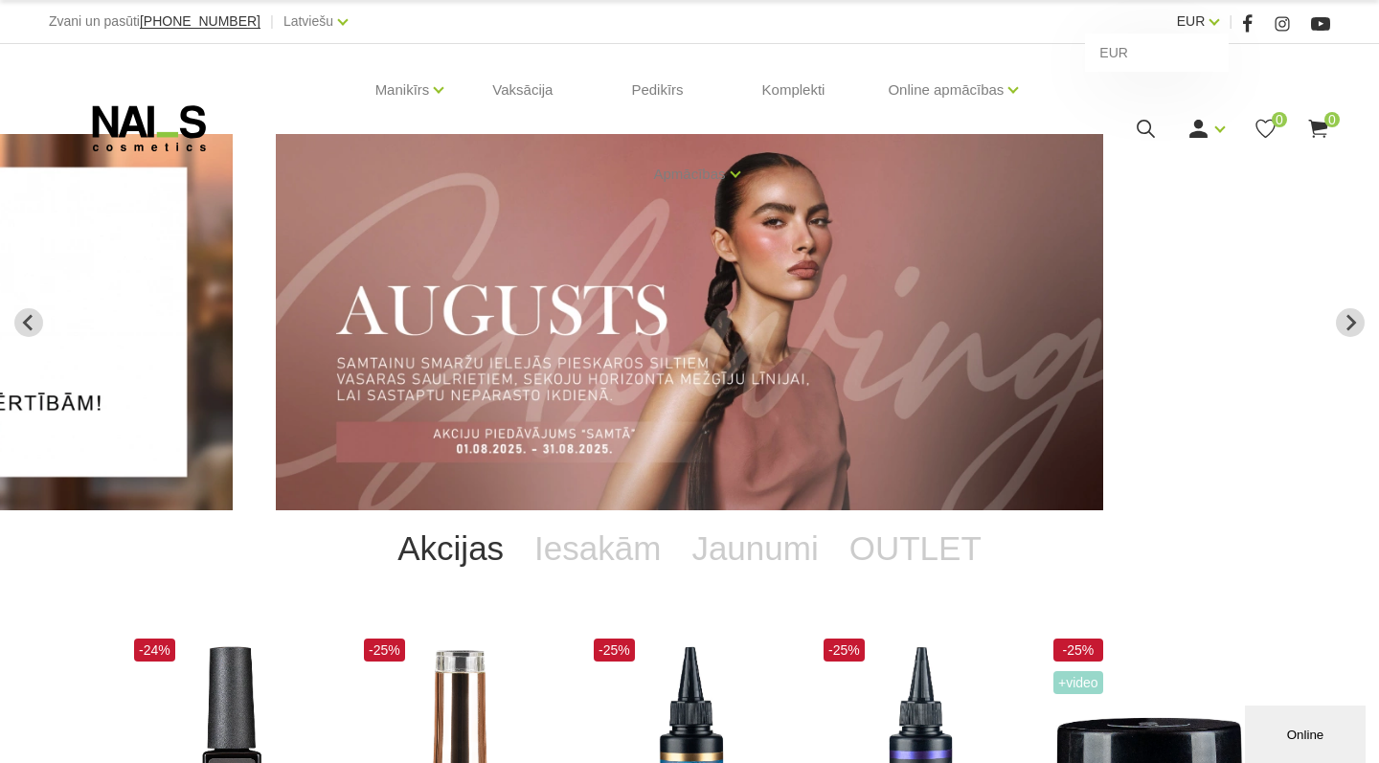
click at [1205, 21] on link "EUR" at bounding box center [1191, 21] width 29 height 23
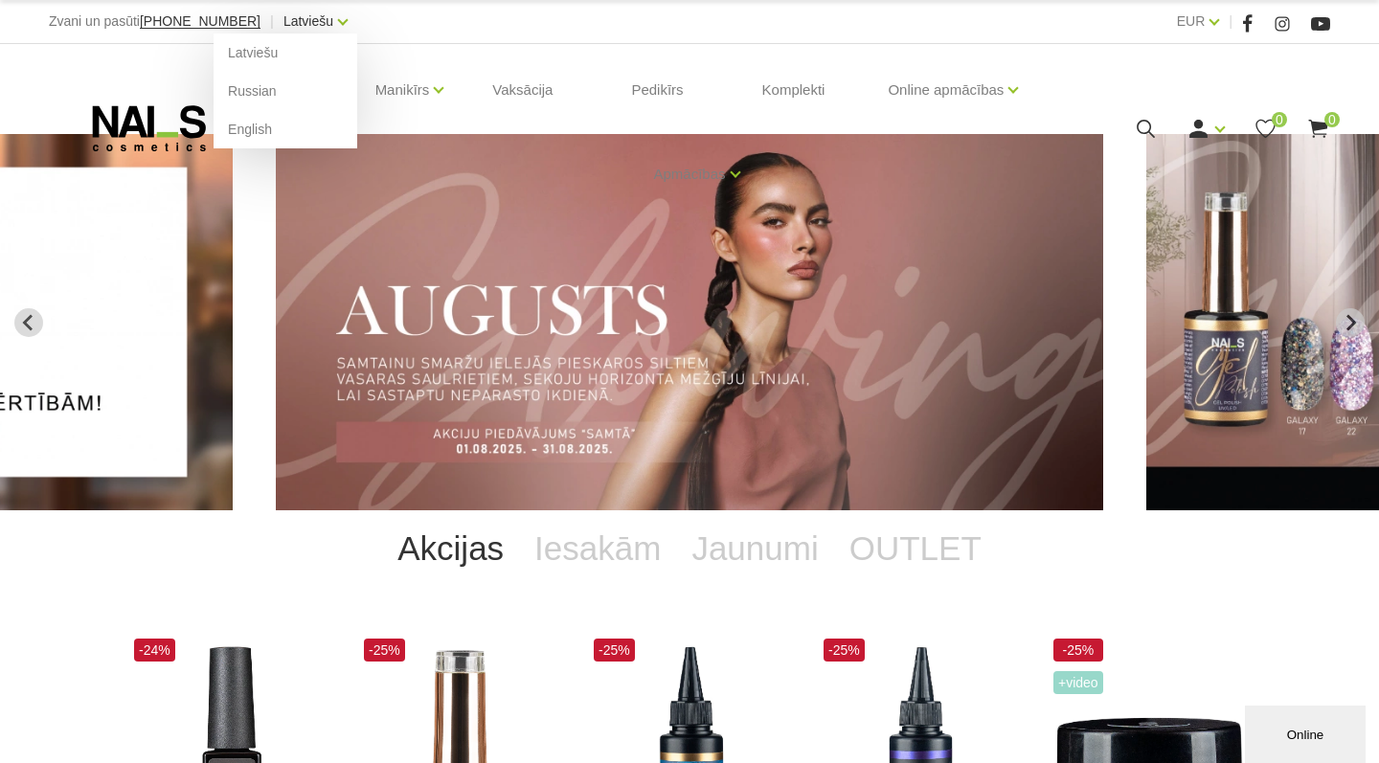
click at [318, 27] on link "Latviešu" at bounding box center [308, 21] width 50 height 23
click at [254, 91] on link "Russian" at bounding box center [286, 91] width 144 height 38
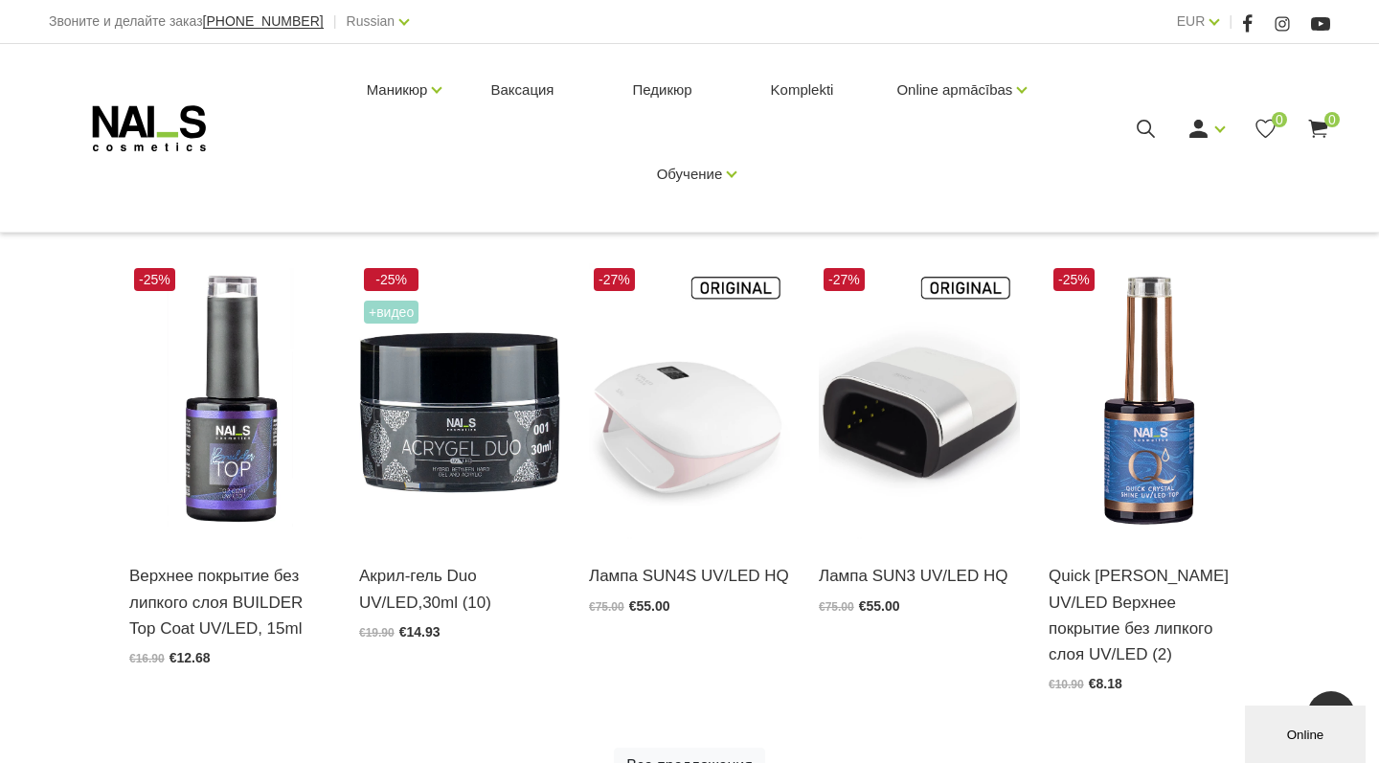
scroll to position [855, 0]
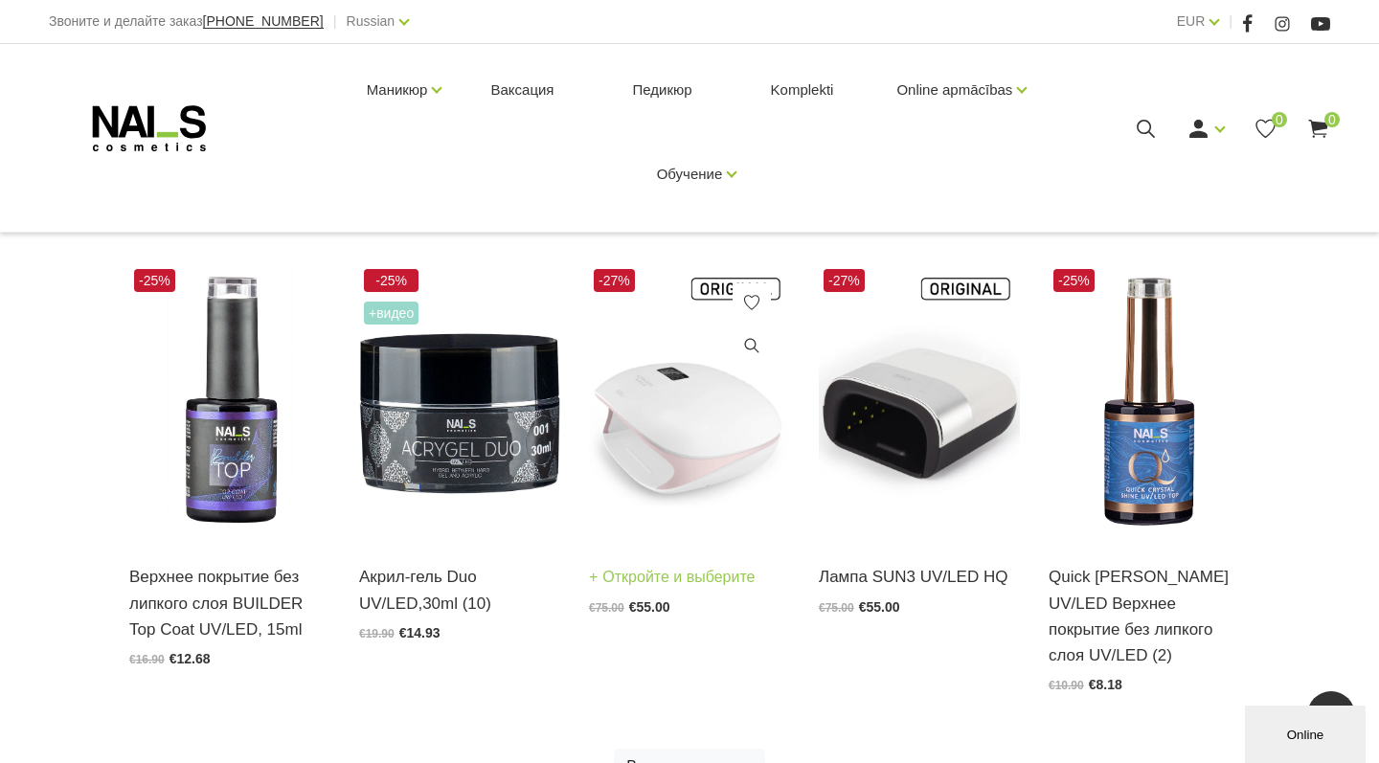
click at [661, 460] on img at bounding box center [689, 402] width 201 height 277
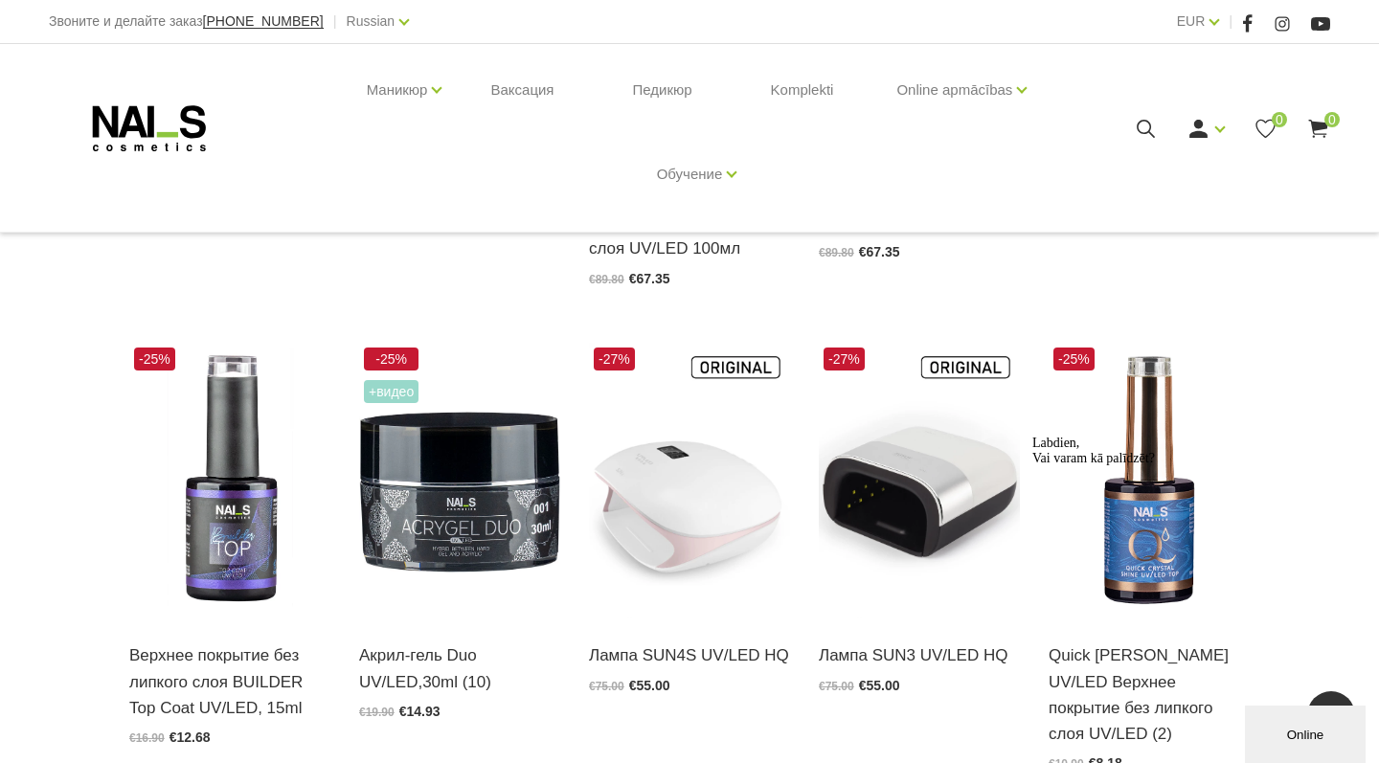
scroll to position [776, 0]
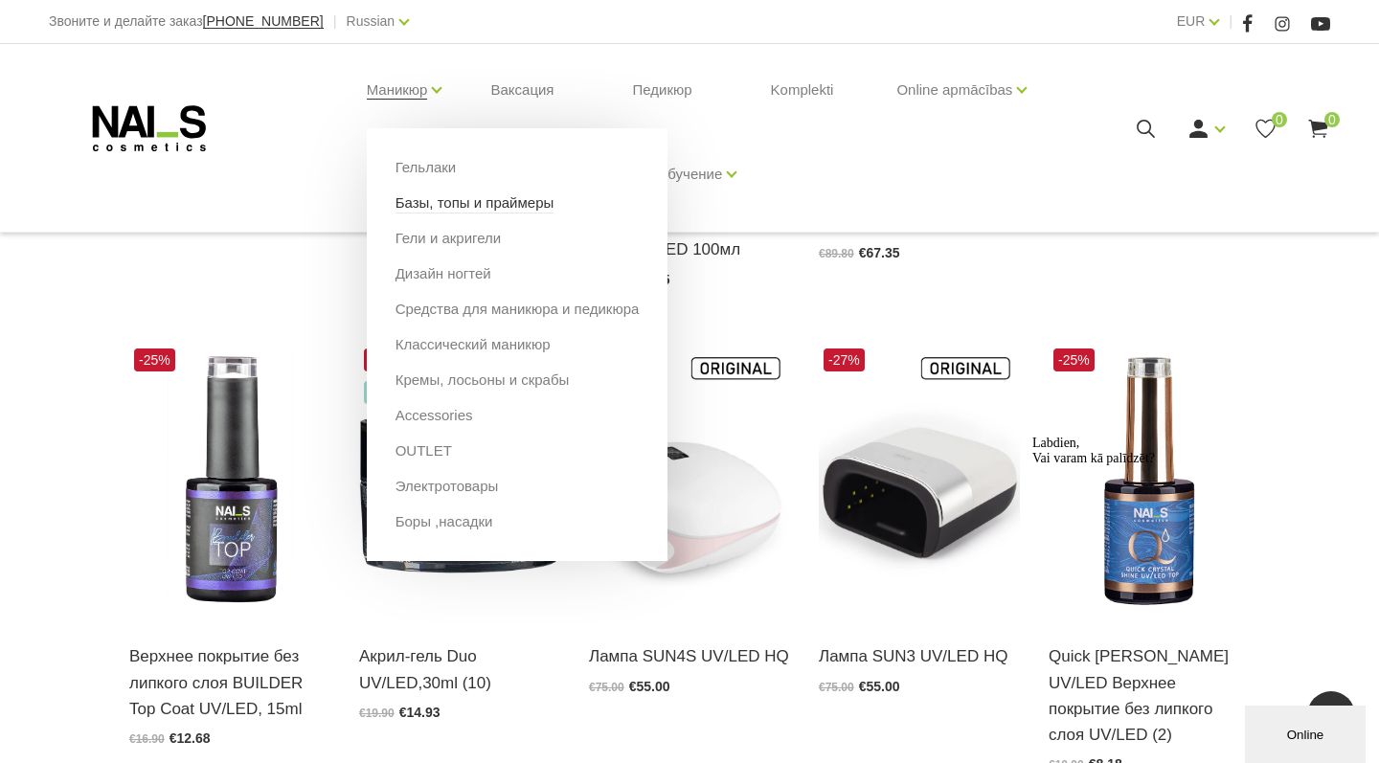
click at [441, 204] on link "Базы, топы и праймеры" at bounding box center [474, 202] width 159 height 21
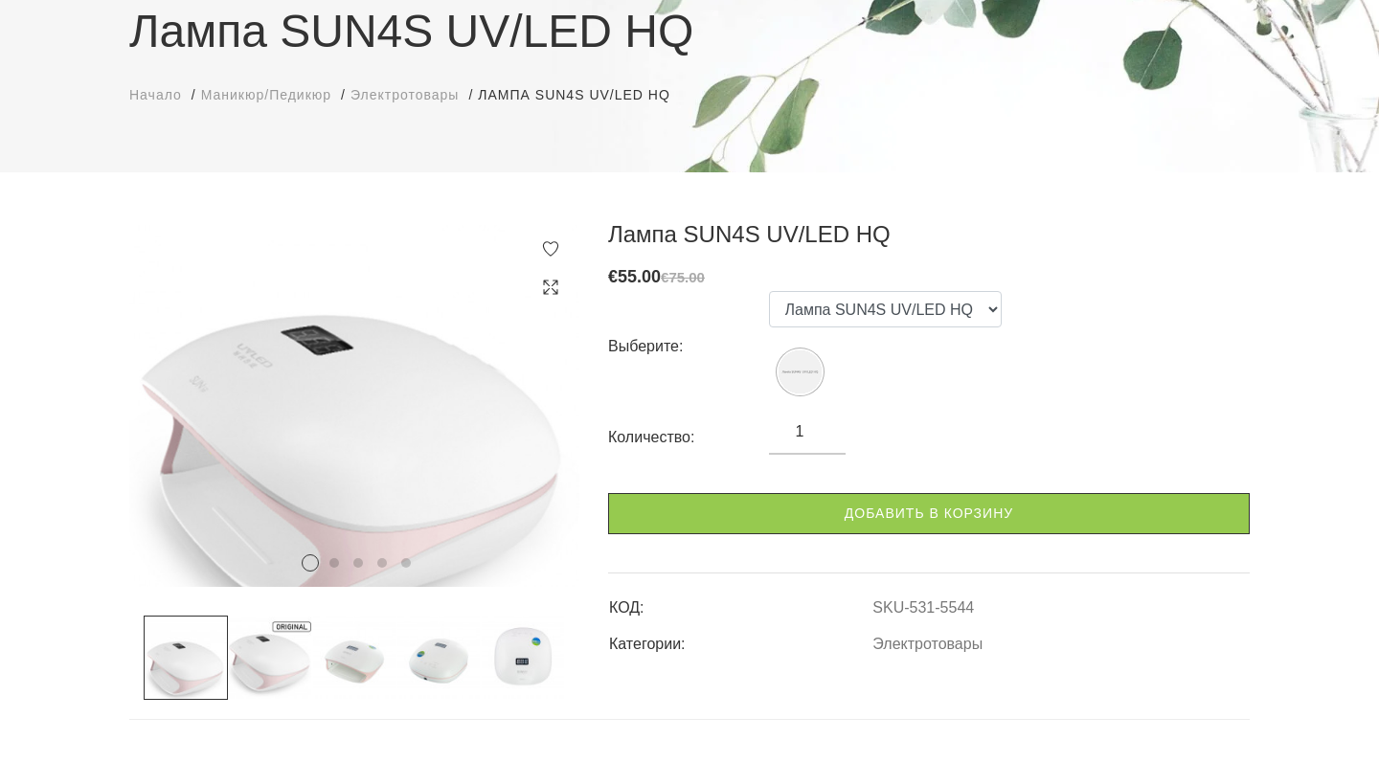
scroll to position [188, 0]
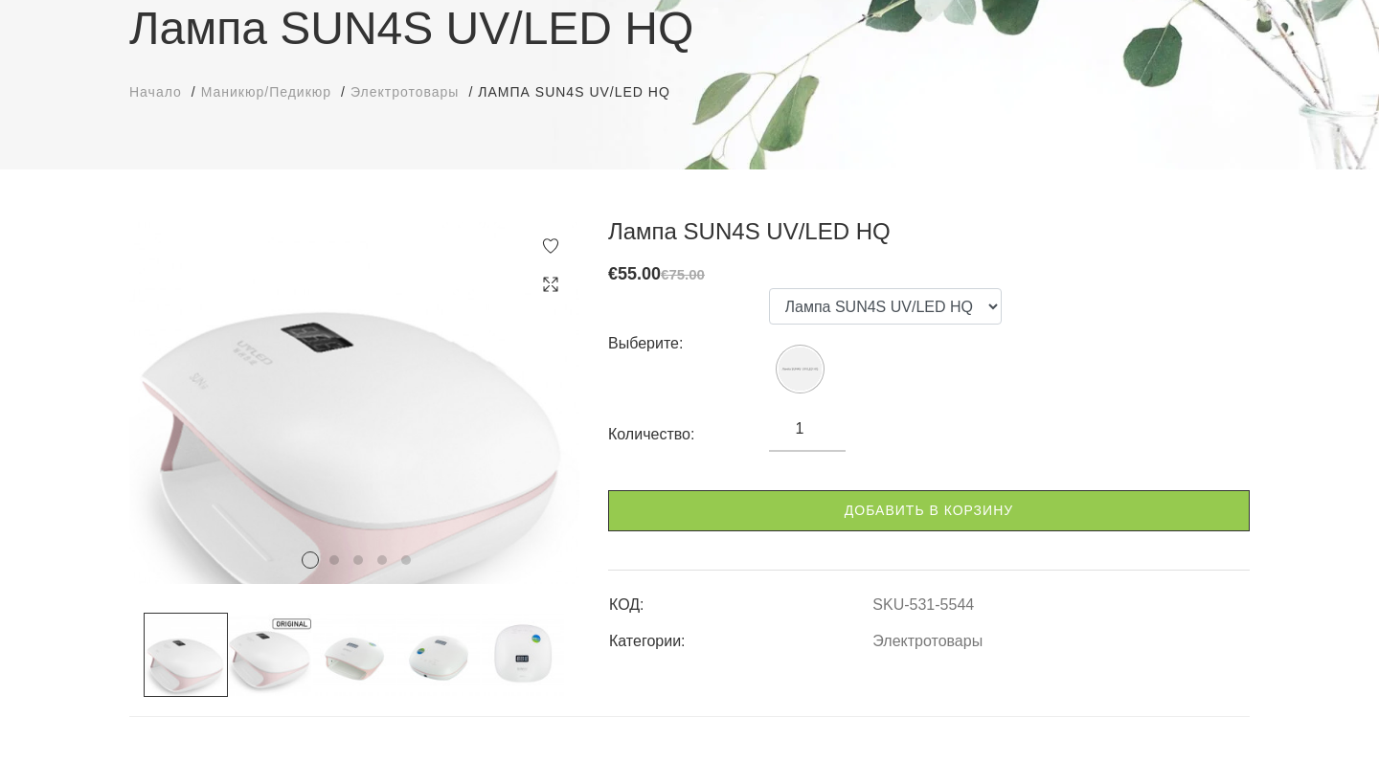
click at [534, 657] on img at bounding box center [523, 655] width 84 height 84
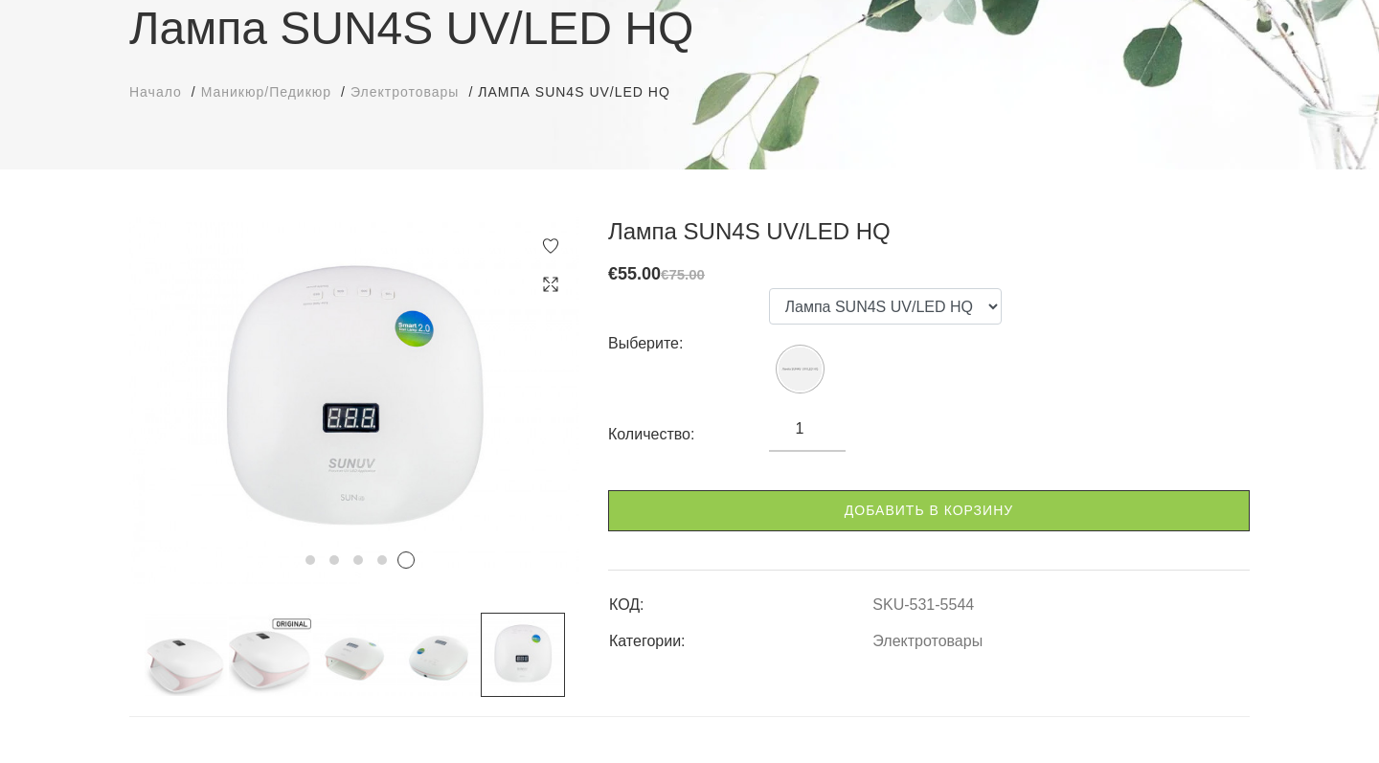
click at [460, 671] on img at bounding box center [438, 655] width 84 height 84
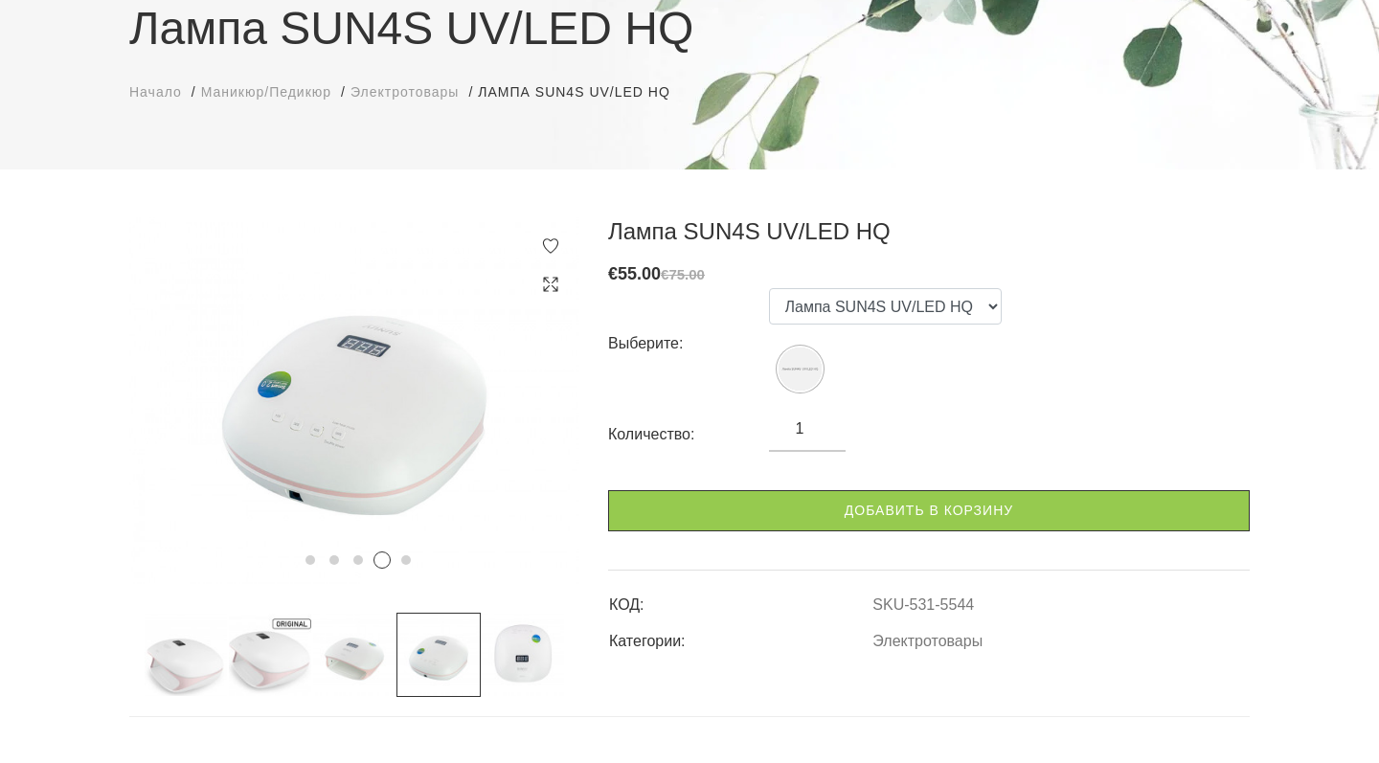
click at [350, 680] on img at bounding box center [354, 655] width 84 height 84
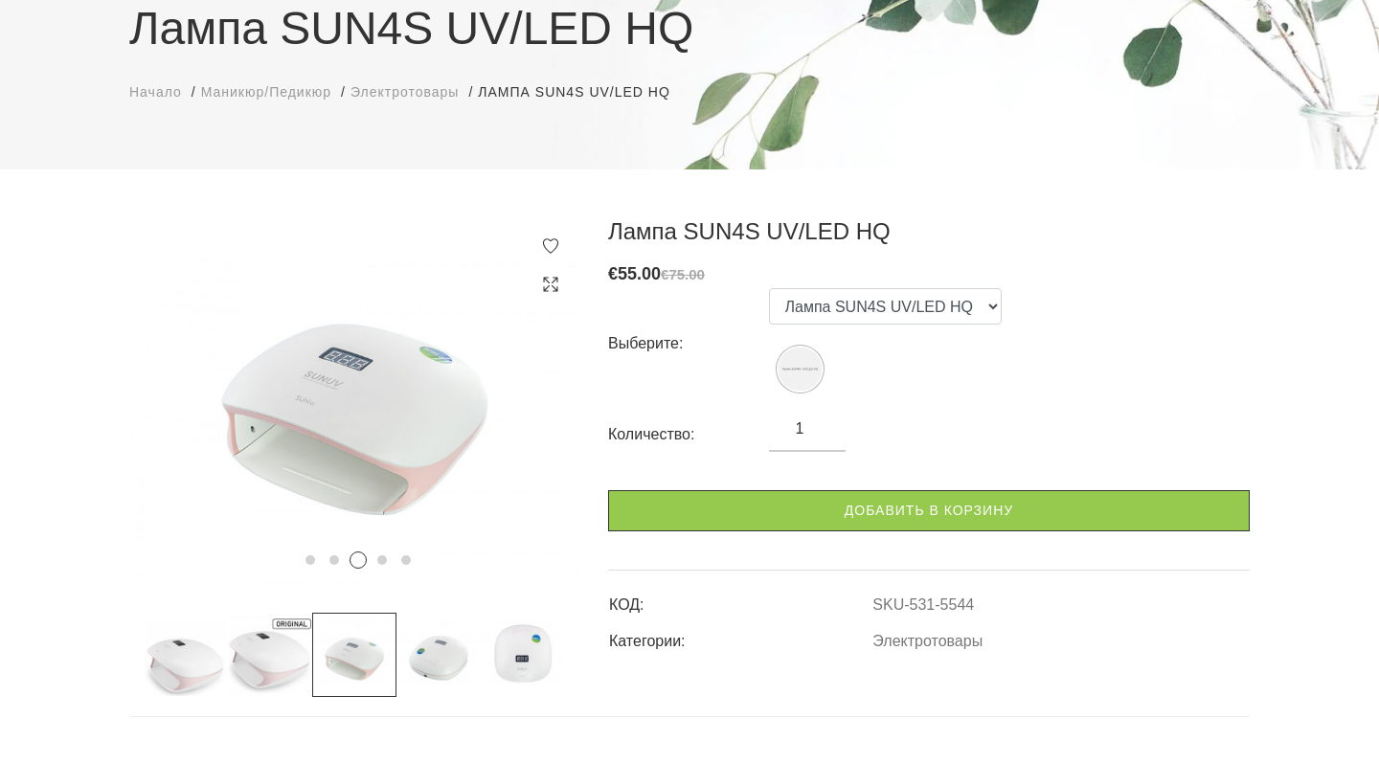
click at [284, 674] on img at bounding box center [270, 655] width 84 height 84
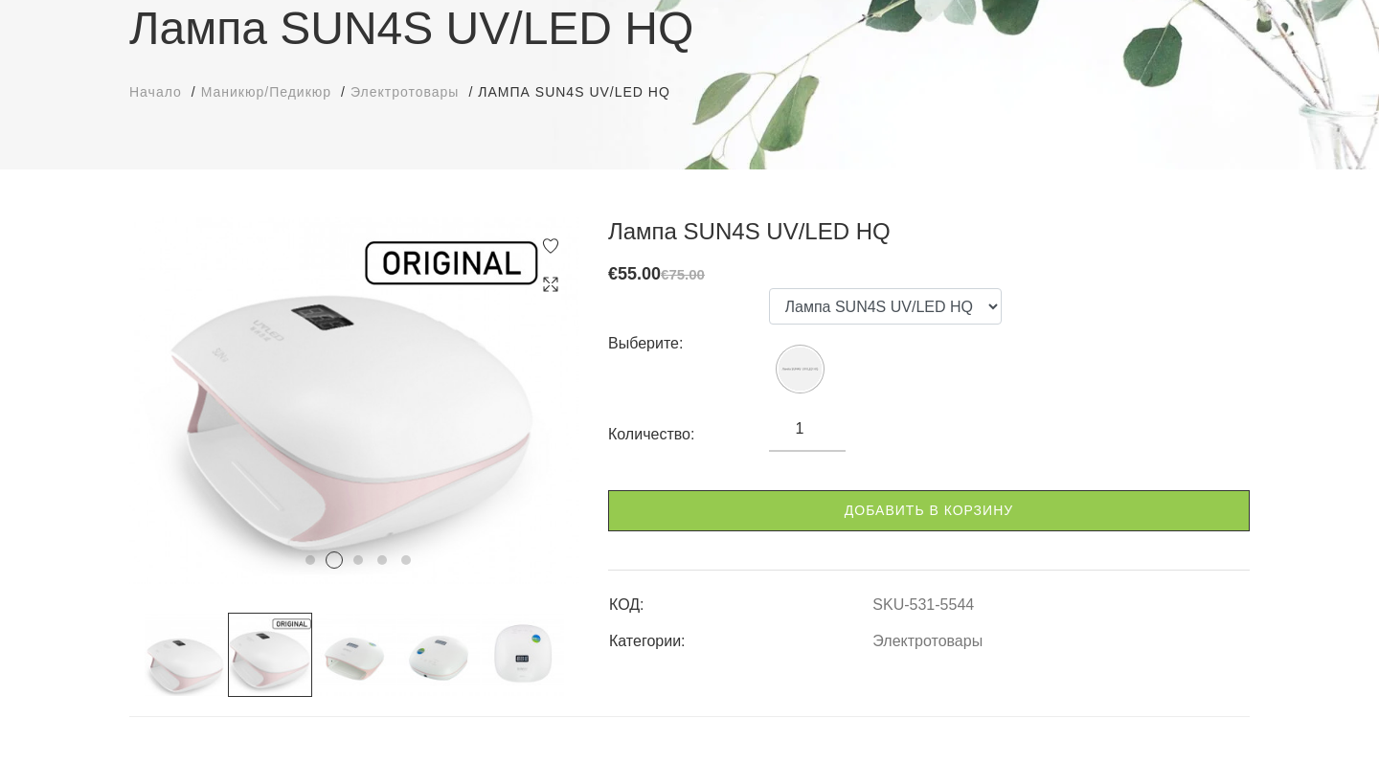
click at [183, 681] on img at bounding box center [186, 655] width 84 height 84
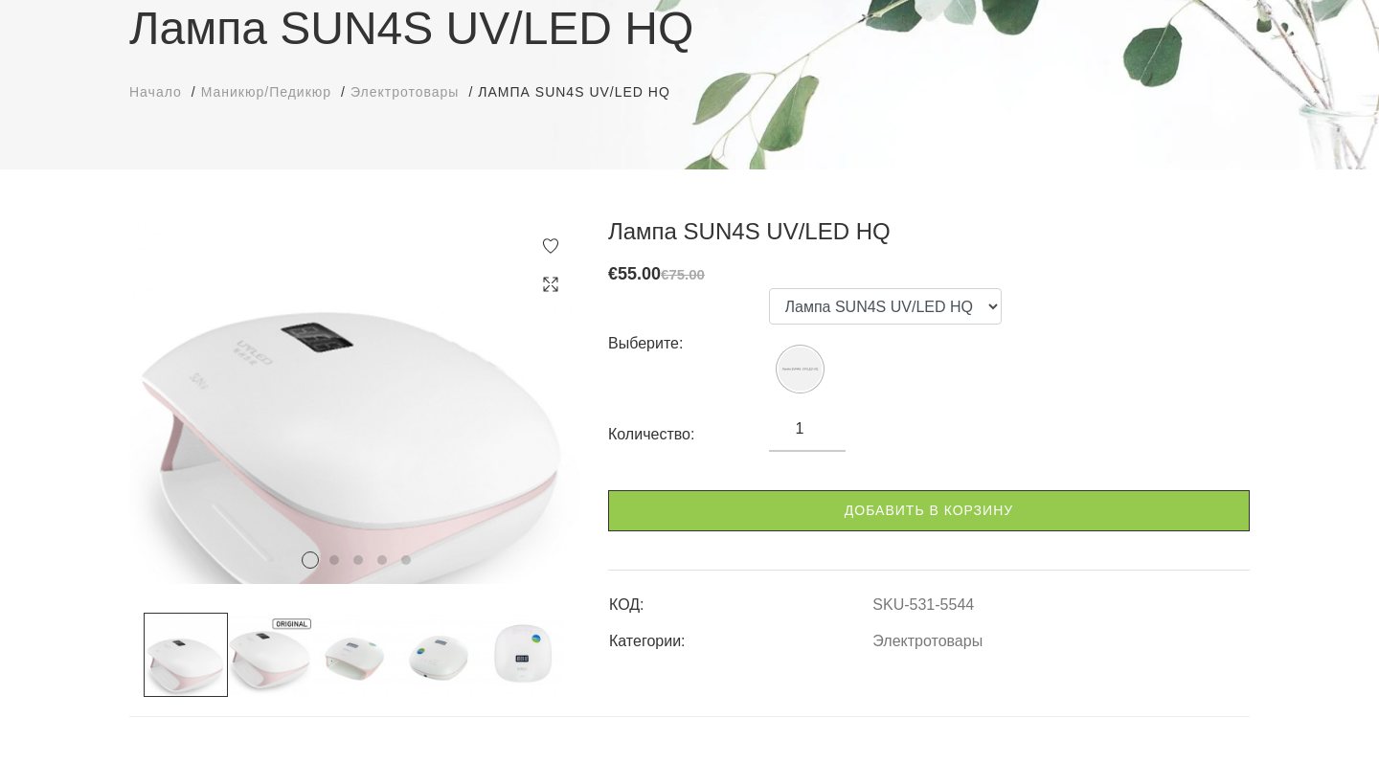
click at [533, 664] on img at bounding box center [523, 655] width 84 height 84
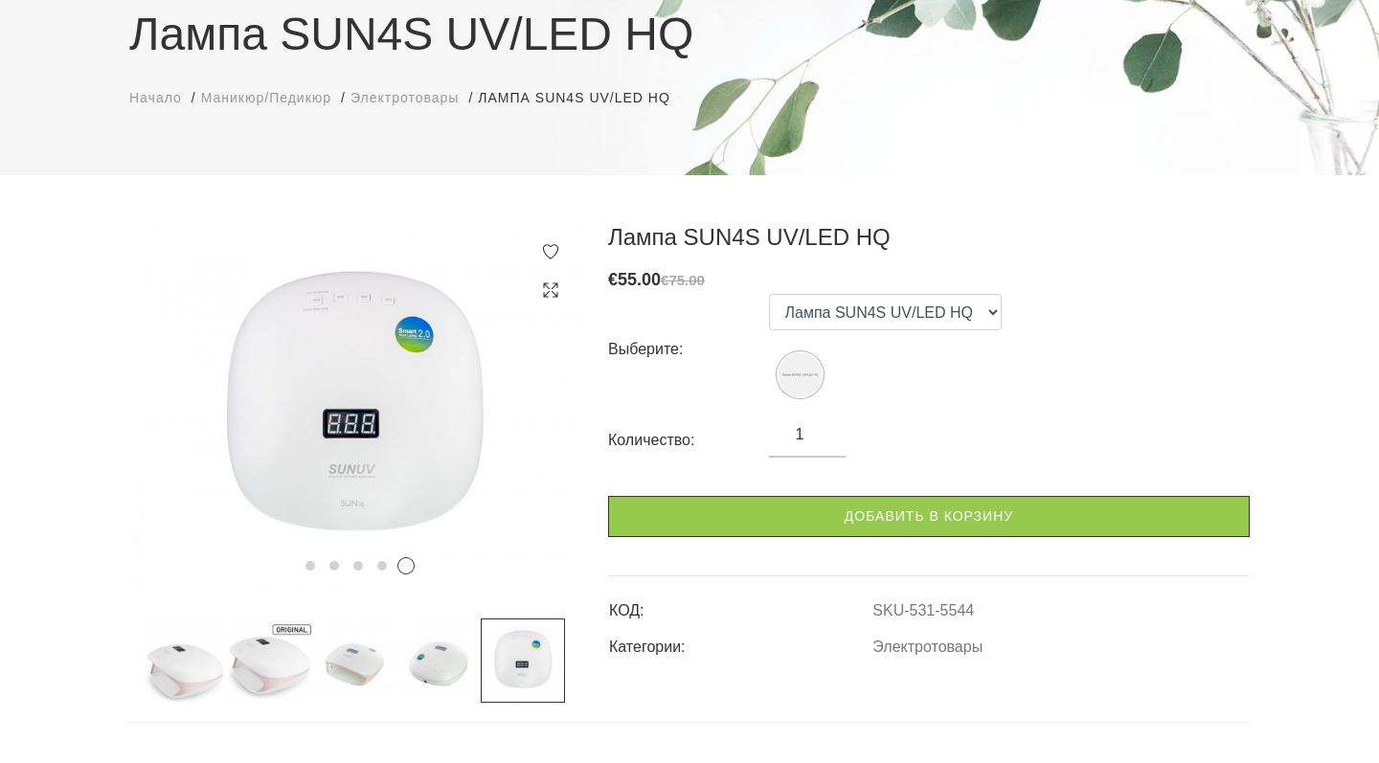
scroll to position [180, 0]
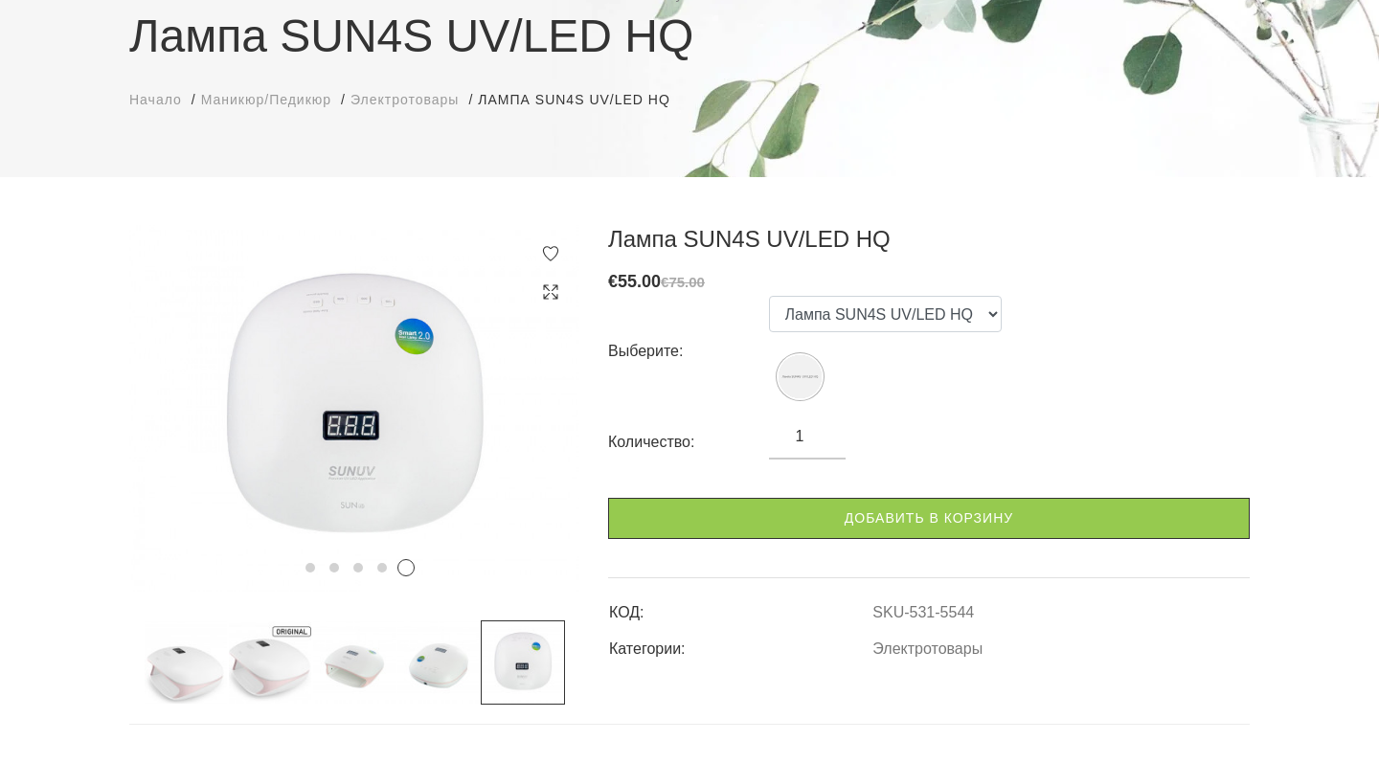
click at [324, 190] on div "Лампа SUN4S UV/LED HQ Начало Маникюр/Педикюр Электротовары Лампа SUN4S UV/LED H…" at bounding box center [689, 550] width 1379 height 1461
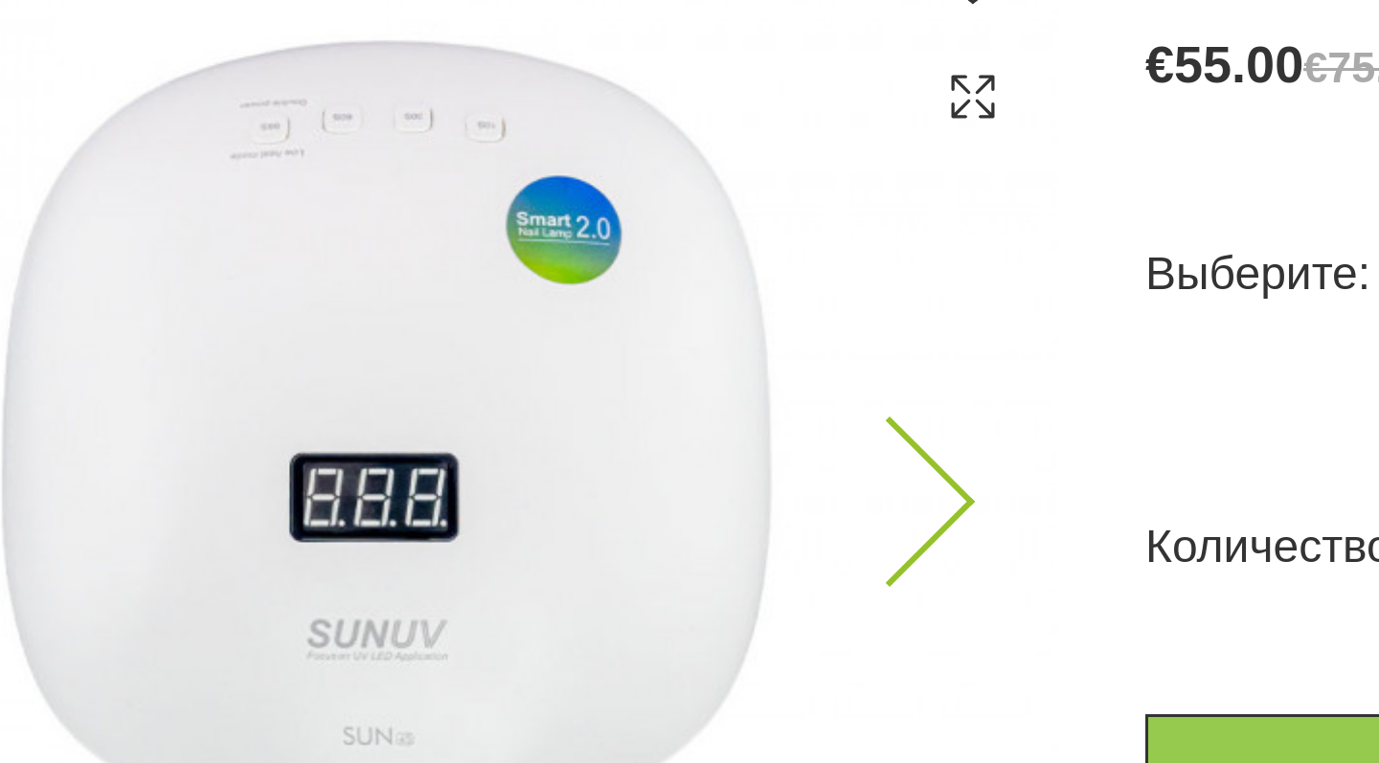
scroll to position [333, 0]
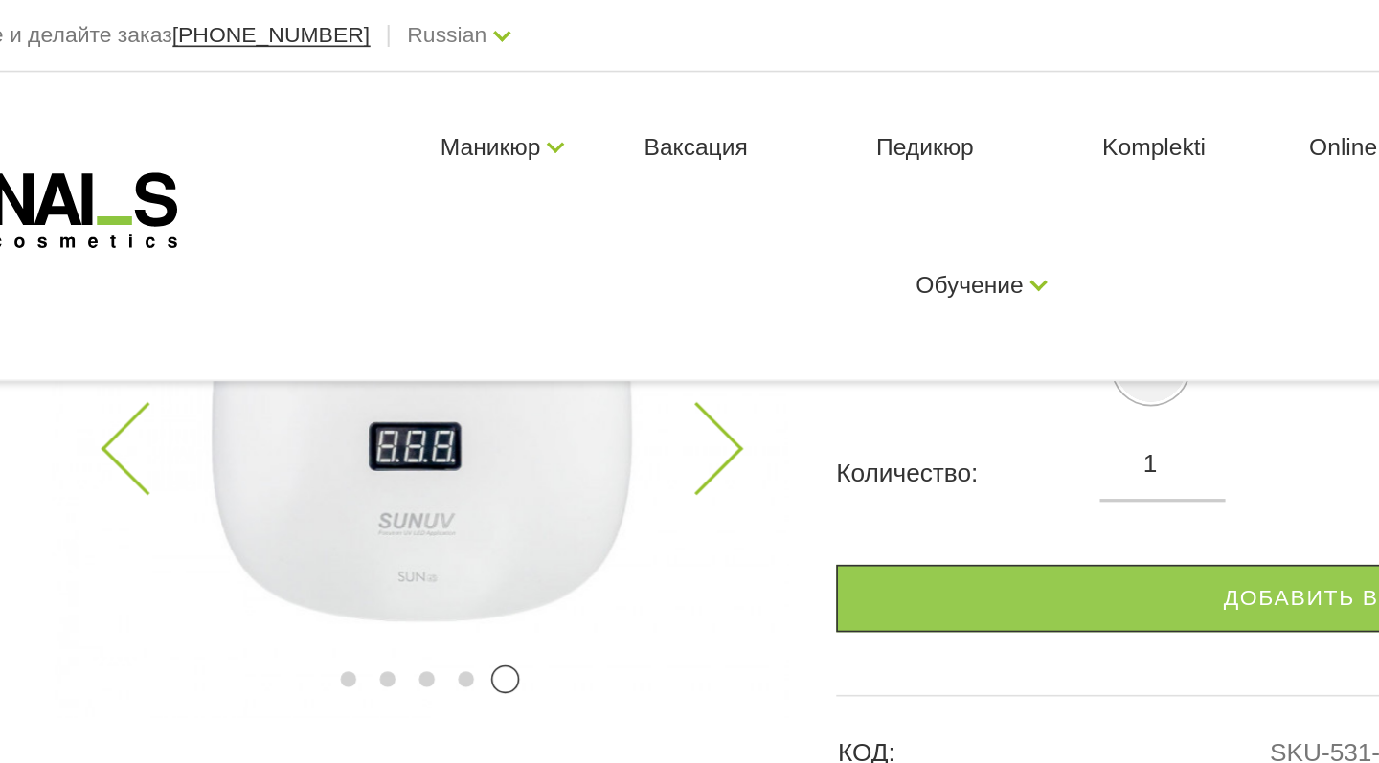
click at [461, 345] on img at bounding box center [354, 255] width 450 height 367
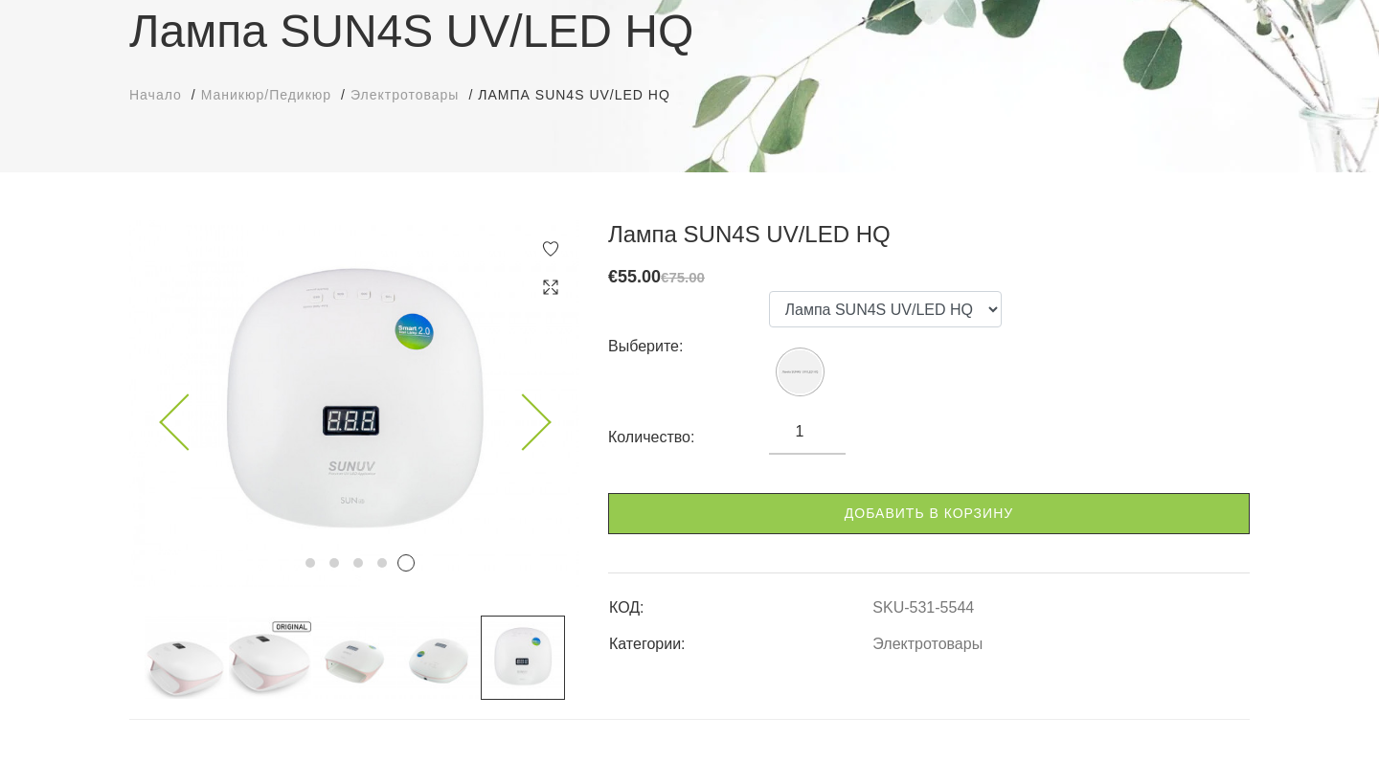
scroll to position [186, 0]
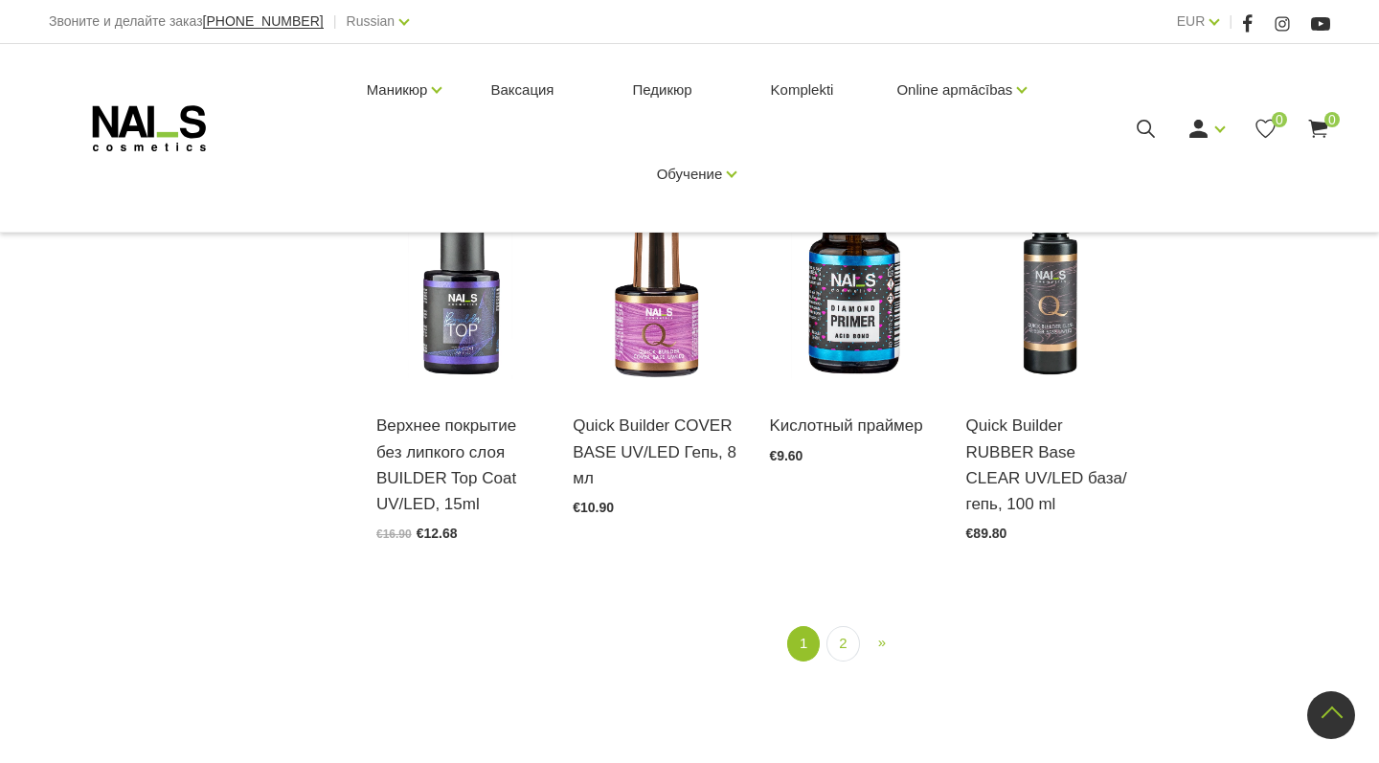
scroll to position [2177, 0]
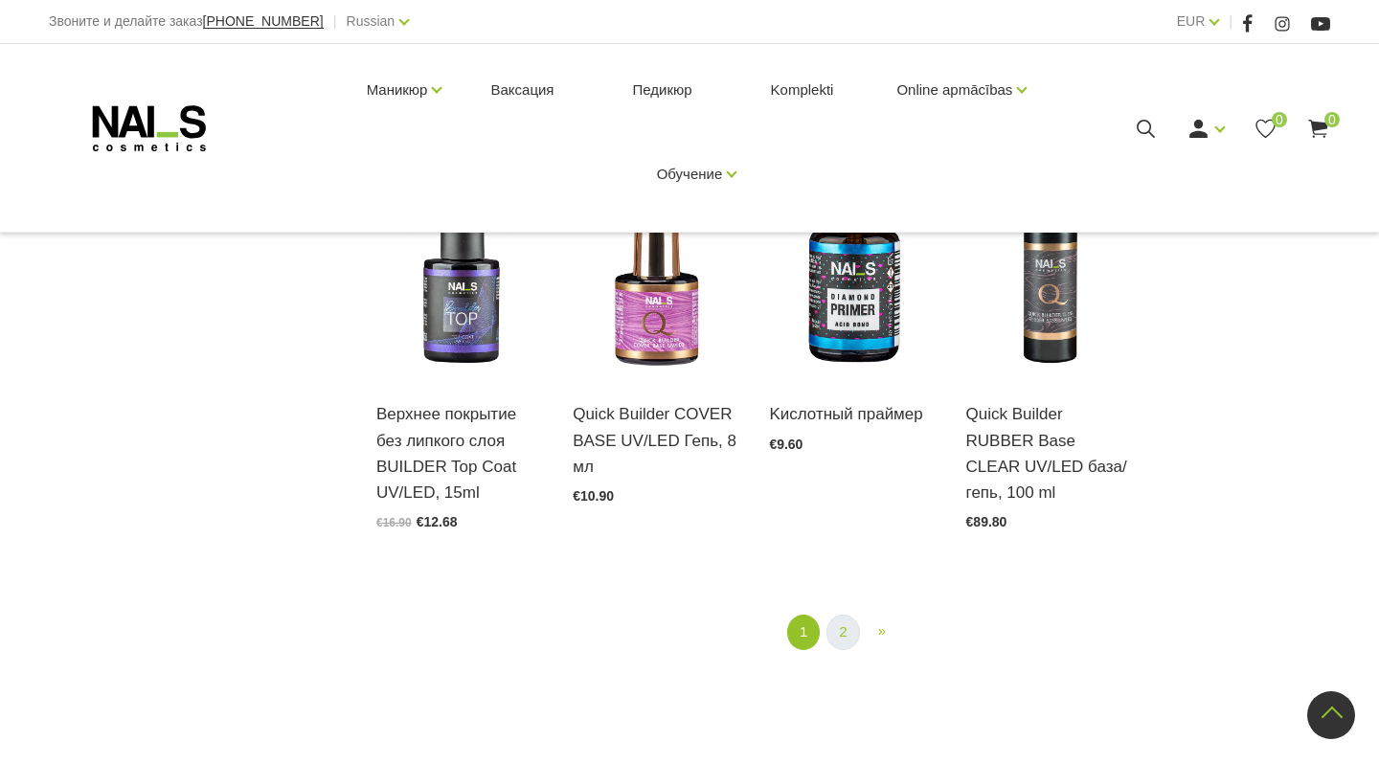
click at [839, 615] on link "2" at bounding box center [842, 632] width 33 height 35
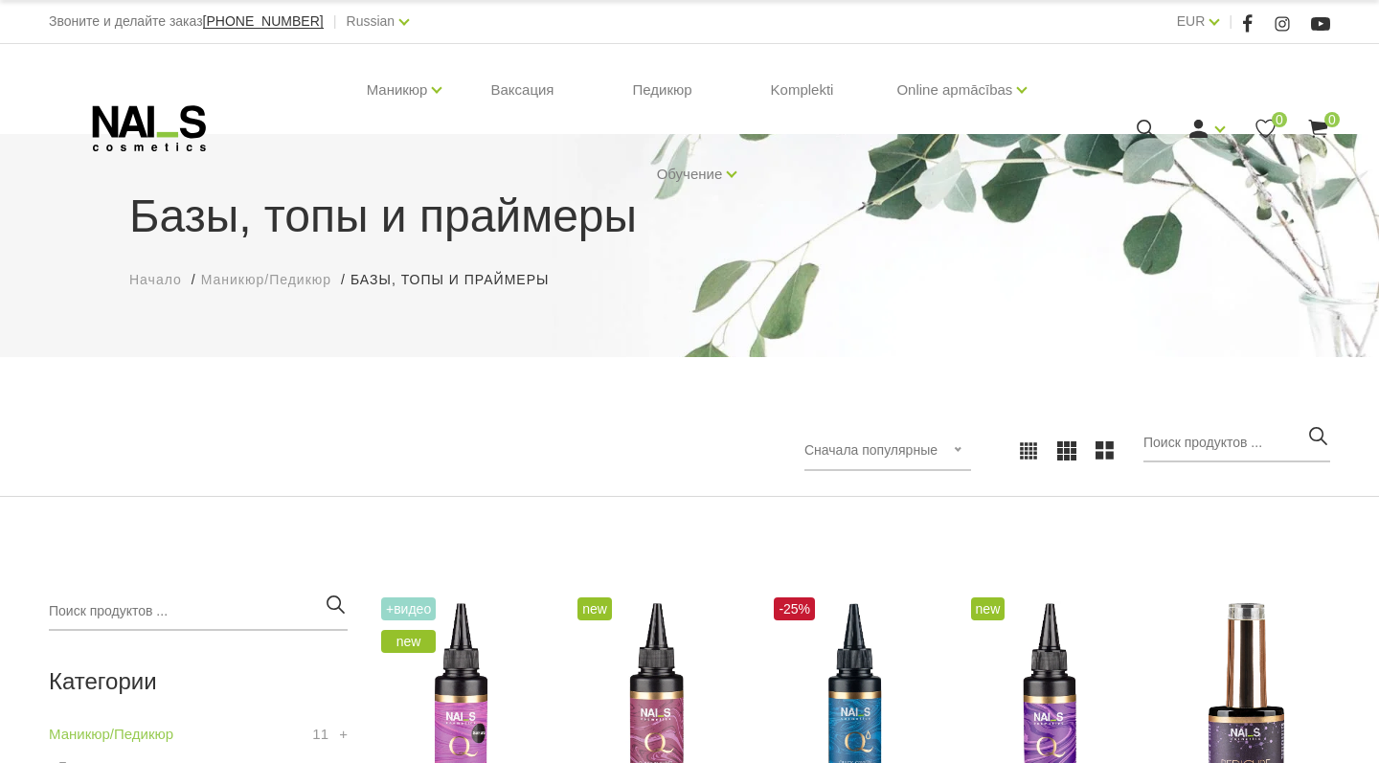
scroll to position [1219, 0]
